Goal: Task Accomplishment & Management: Manage account settings

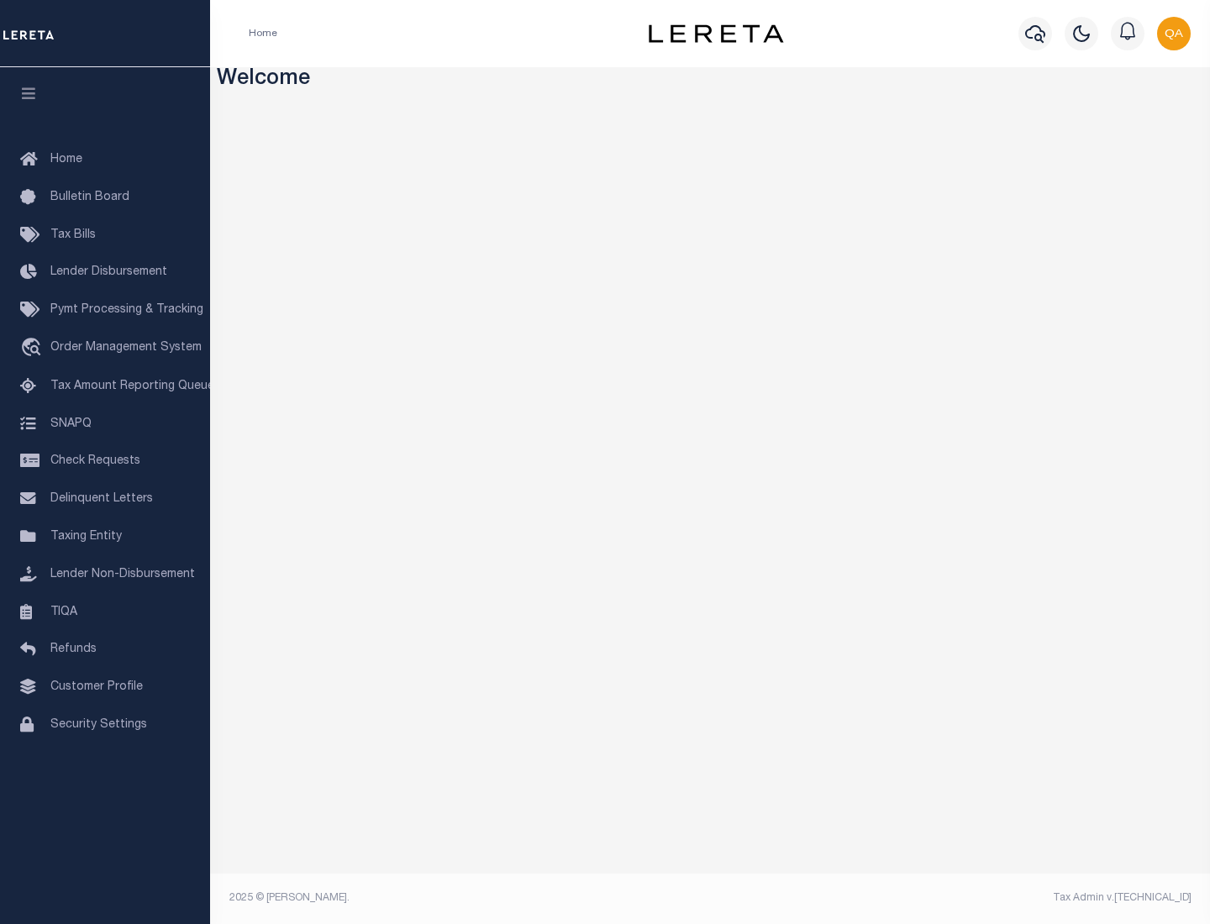
click at [105, 461] on span "Check Requests" at bounding box center [95, 461] width 90 height 12
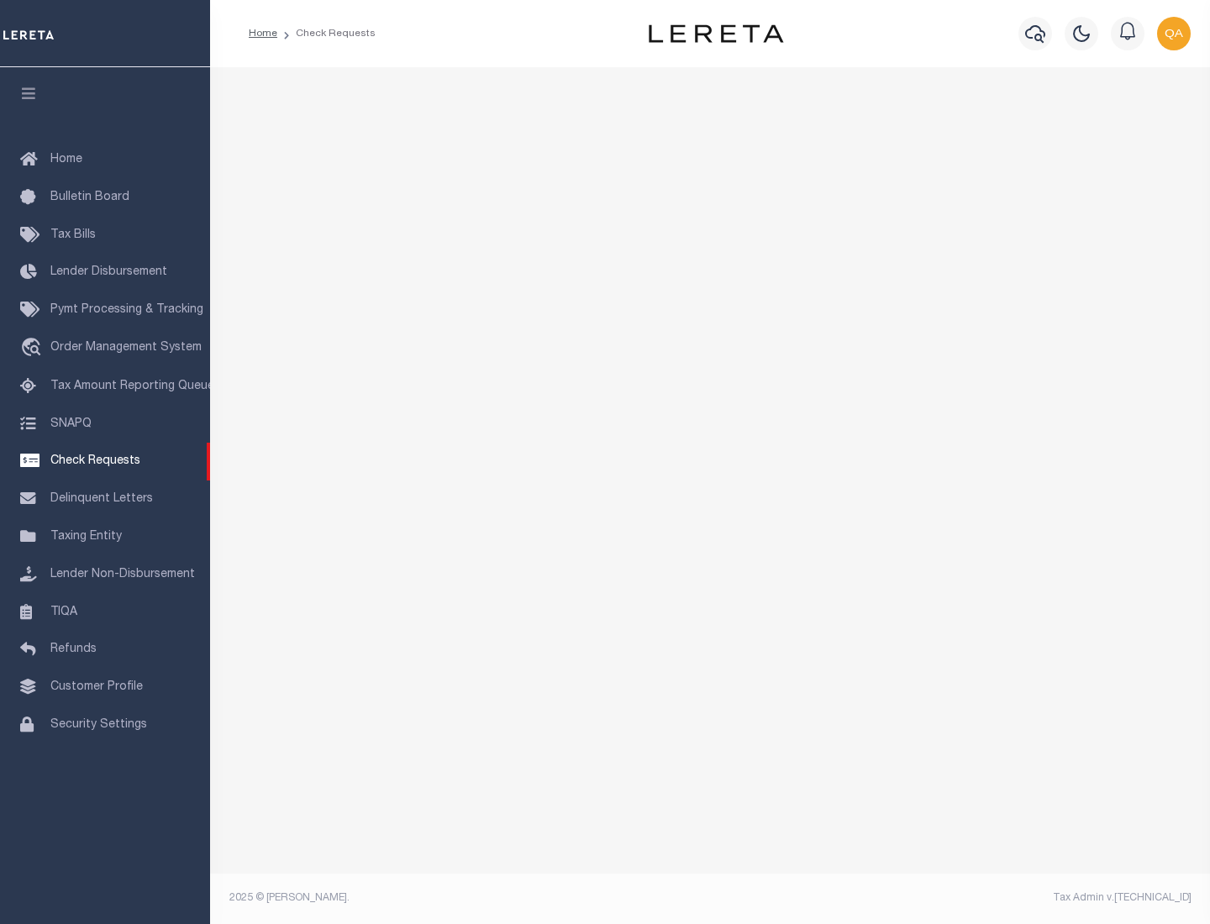
select select "50"
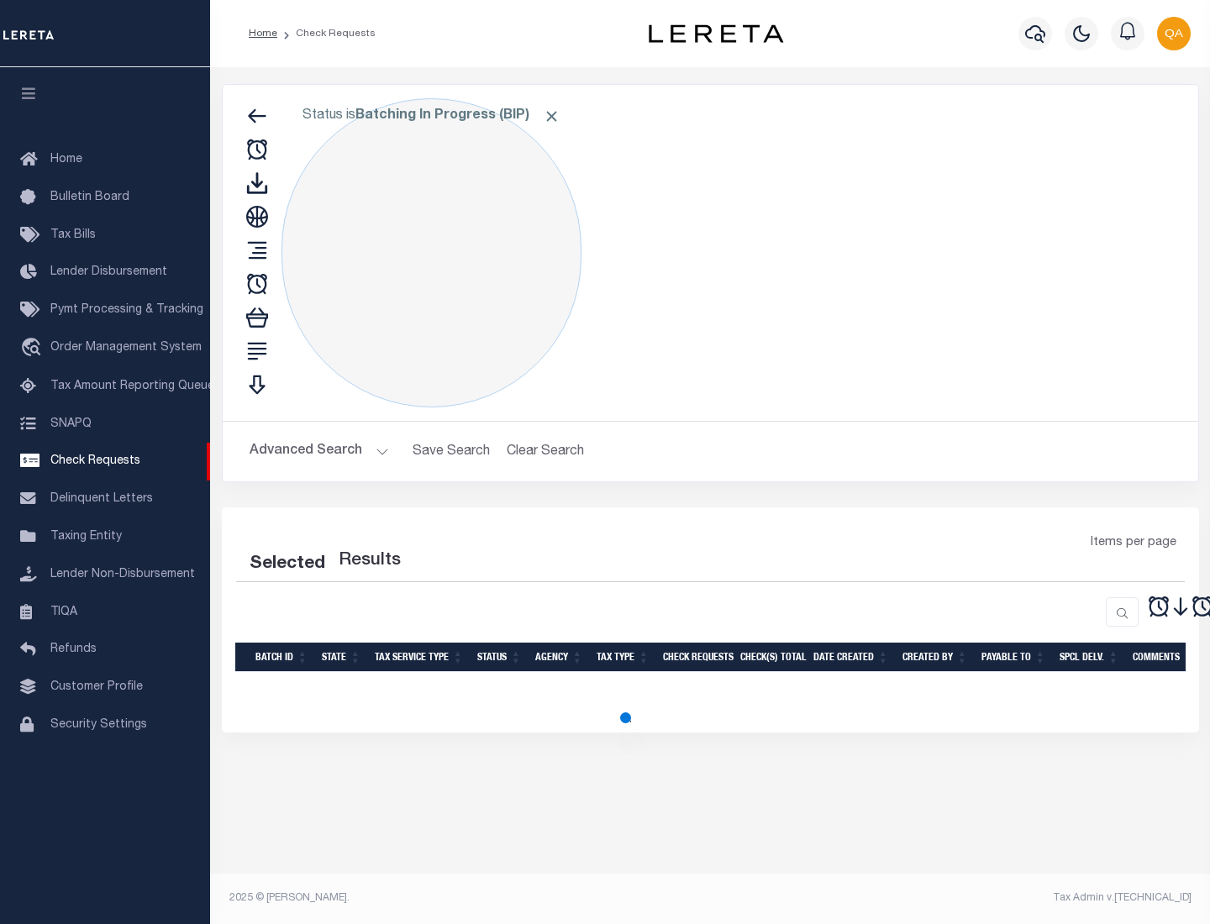
select select "50"
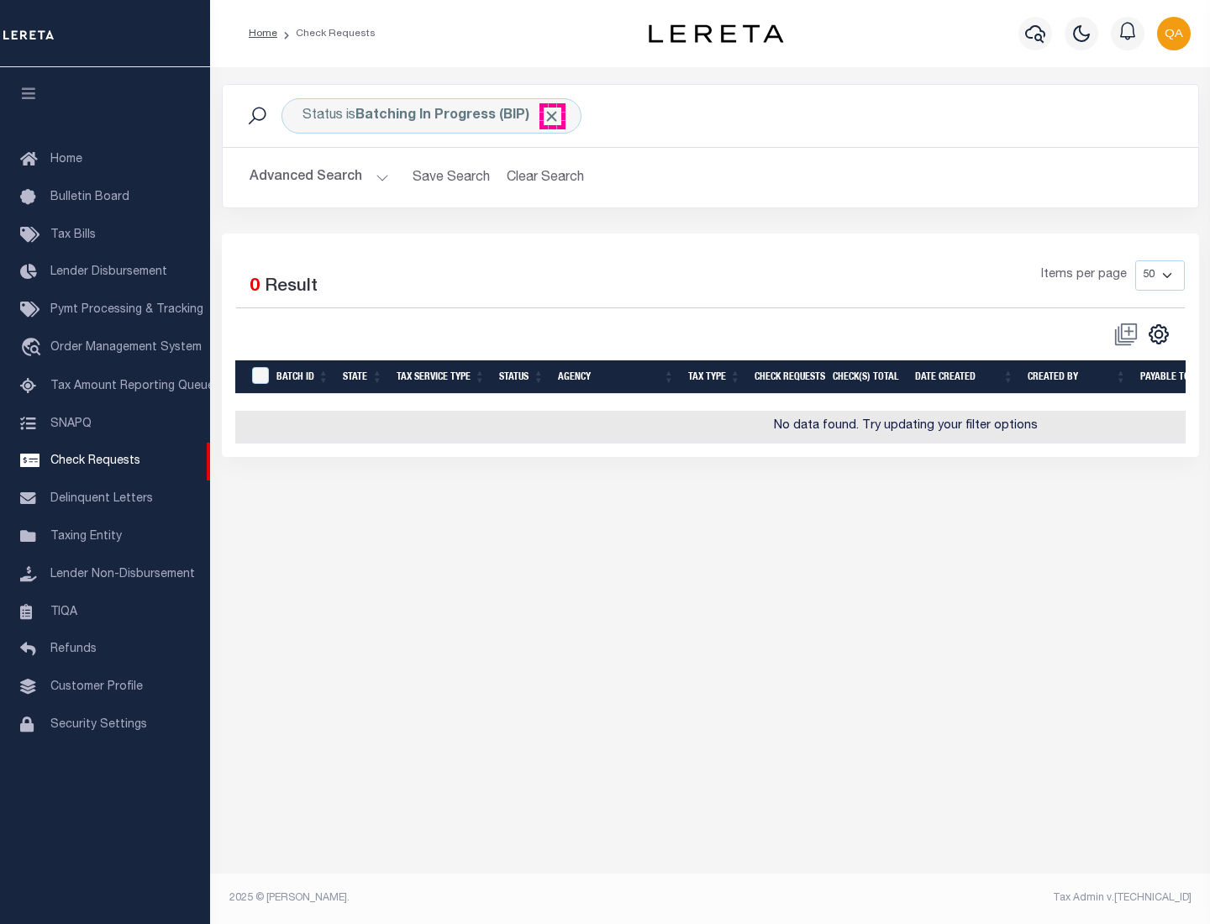
click at [552, 116] on span "Click to Remove" at bounding box center [552, 117] width 18 height 18
